Goal: Transaction & Acquisition: Purchase product/service

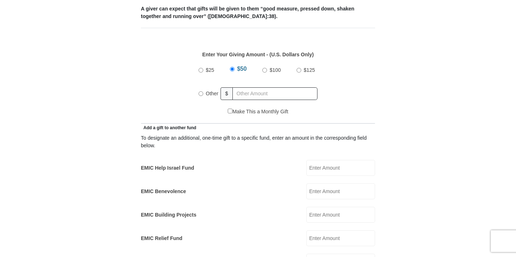
scroll to position [309, 0]
click at [322, 160] on input "EMIC Help Israel Fund" at bounding box center [340, 168] width 69 height 16
type input "100.00"
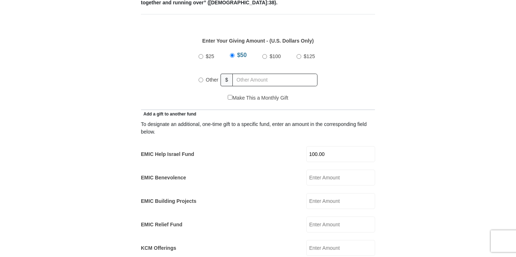
scroll to position [323, 0]
radio input "true"
click at [242, 74] on input "text" at bounding box center [276, 80] width 83 height 13
type input "235"
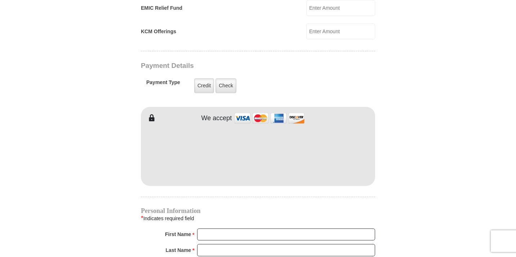
scroll to position [543, 0]
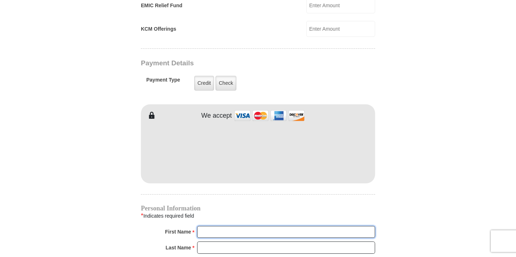
type input "Cheryle"
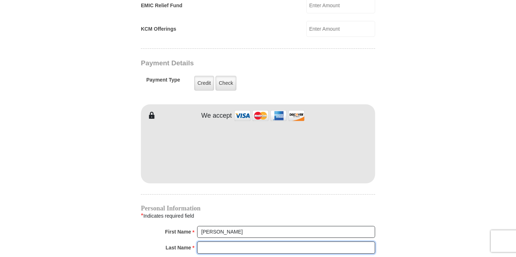
type input "Blankenship"
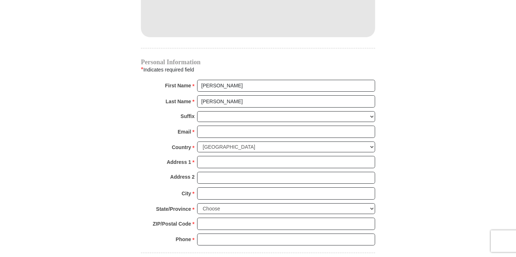
scroll to position [689, 0]
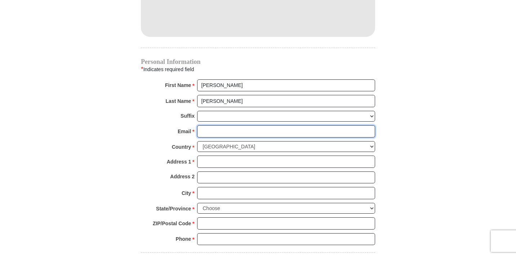
click at [214, 125] on input "Email *" at bounding box center [286, 131] width 178 height 12
type input "cheryleblankenship49@gmail.com"
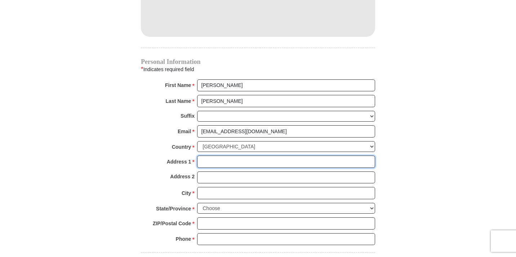
type input "143 Arrowhead Dr"
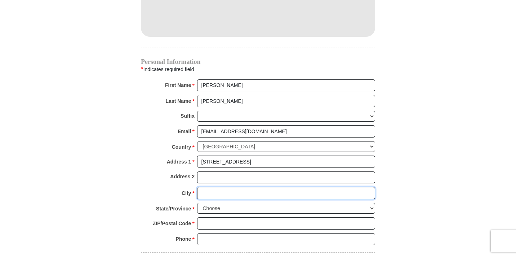
type input "Montgomery"
select select "AL"
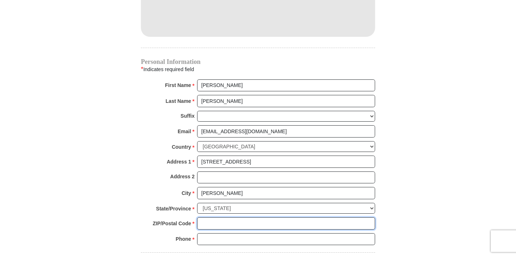
type input "36117"
type input "3348687405"
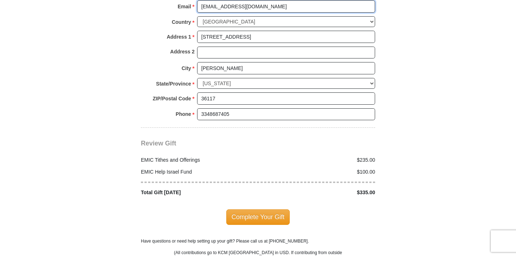
scroll to position [818, 0]
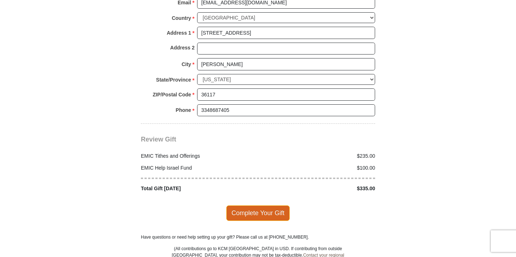
click at [253, 205] on span "Complete Your Gift" at bounding box center [258, 212] width 64 height 15
